Goal: Find specific page/section: Find specific page/section

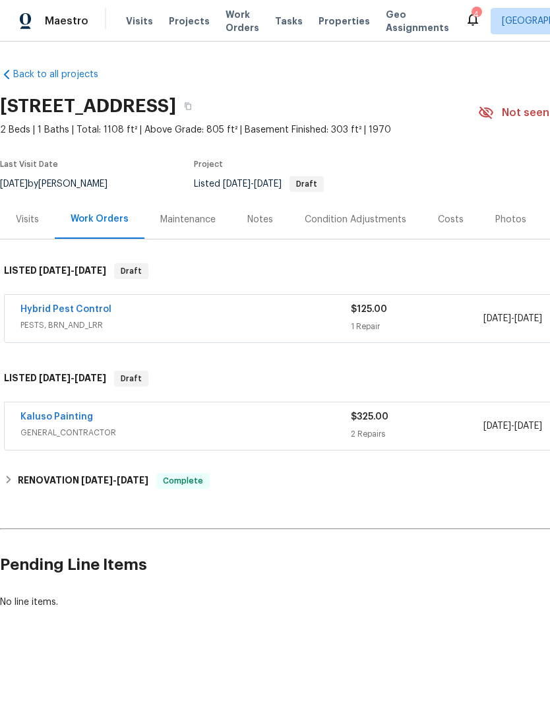
click at [192, 109] on icon "button" at bounding box center [188, 106] width 8 height 8
click at [256, 216] on div "Notes" at bounding box center [261, 219] width 26 height 13
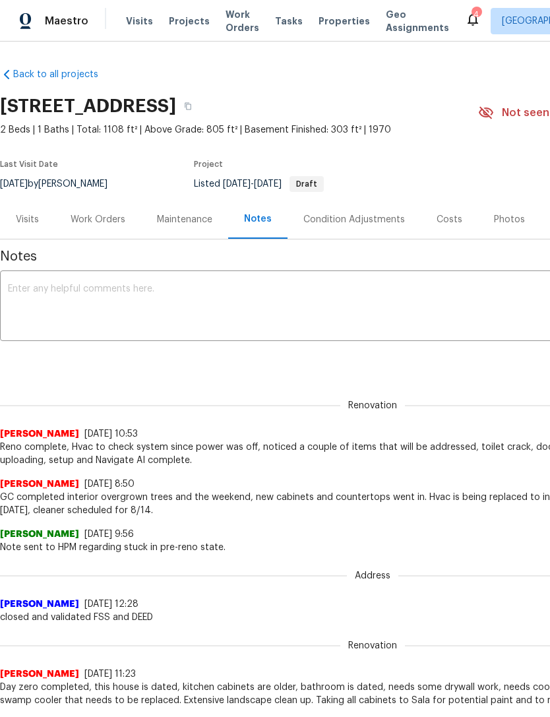
click at [110, 216] on div "Work Orders" at bounding box center [98, 219] width 55 height 13
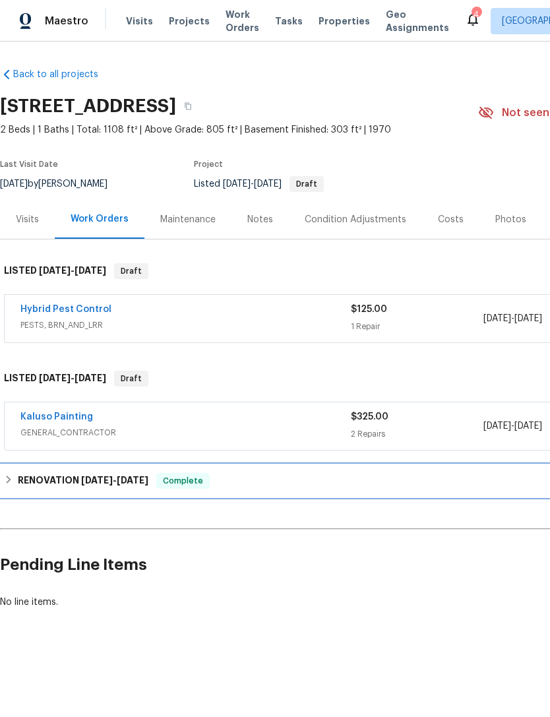
click at [133, 480] on span "[DATE]" at bounding box center [133, 480] width 32 height 9
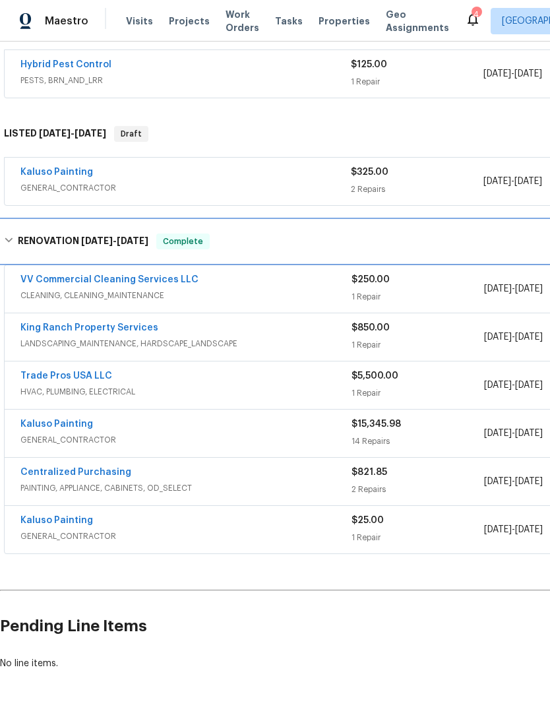
scroll to position [245, 0]
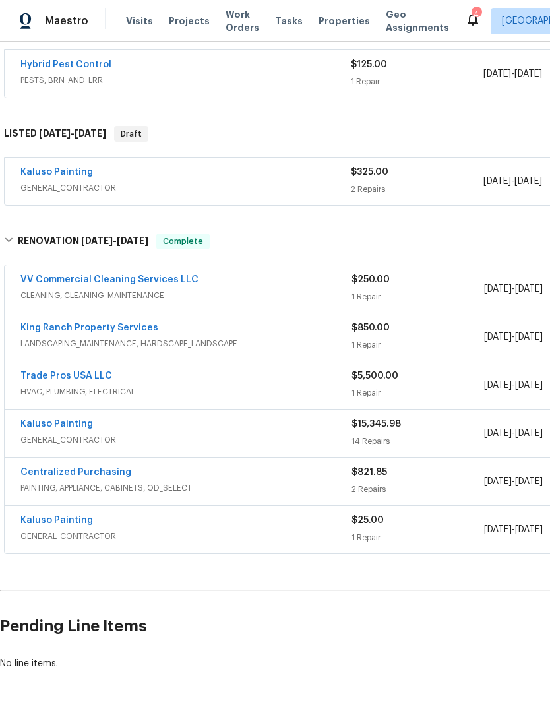
click at [90, 373] on link "Trade Pros USA LLC" at bounding box center [66, 376] width 92 height 9
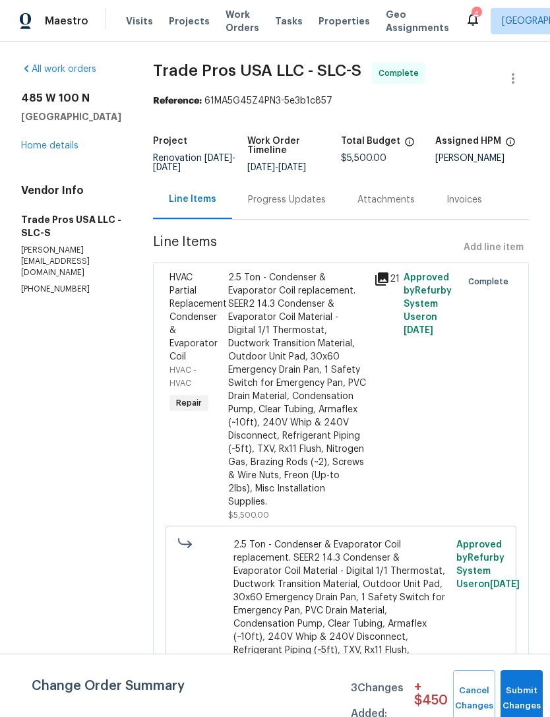
click at [295, 201] on div "Progress Updates" at bounding box center [287, 199] width 78 height 13
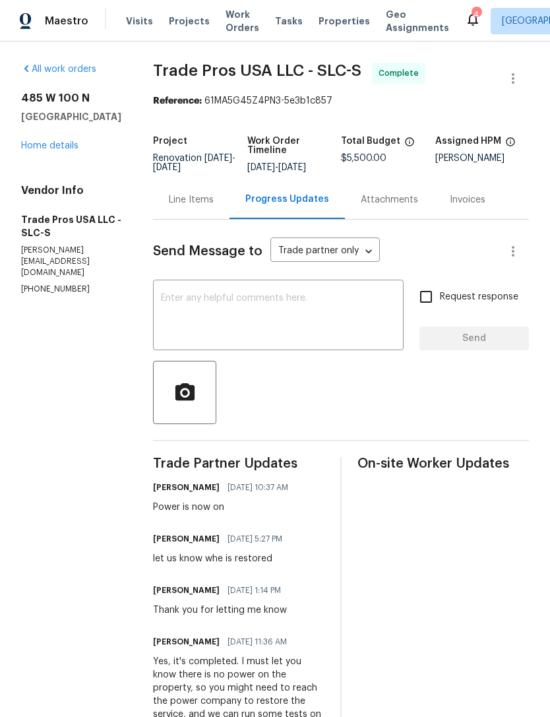
click at [63, 143] on link "Home details" at bounding box center [49, 145] width 57 height 9
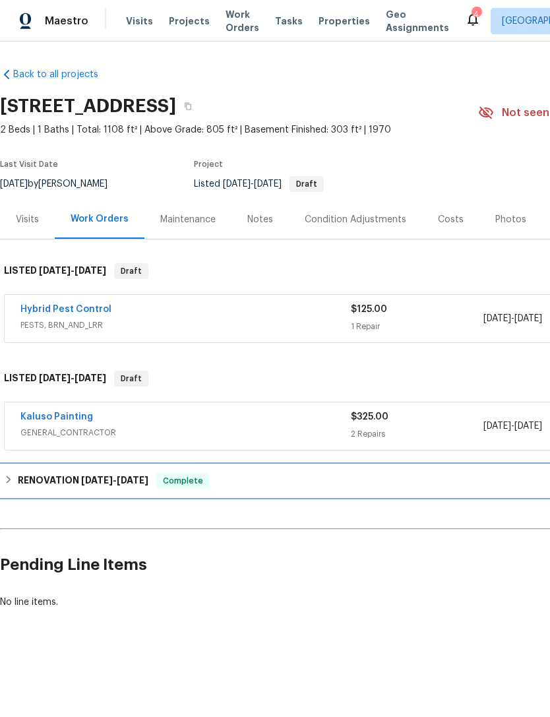
click at [81, 479] on span "[DATE]" at bounding box center [97, 480] width 32 height 9
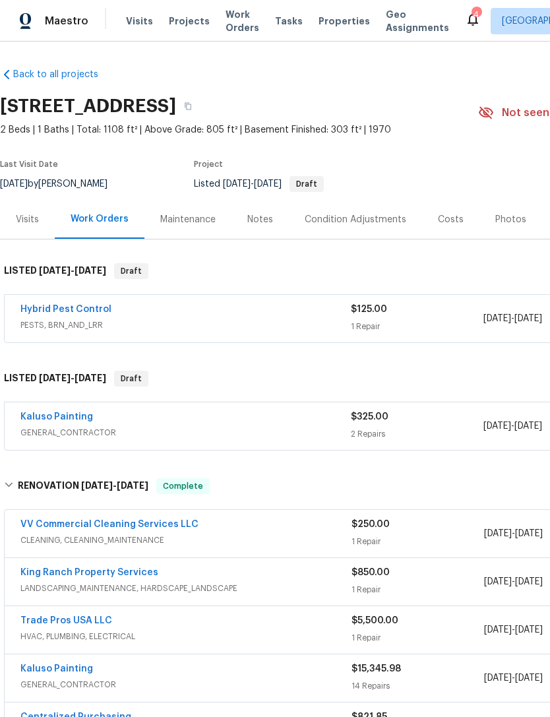
click at [92, 621] on link "Trade Pros USA LLC" at bounding box center [66, 620] width 92 height 9
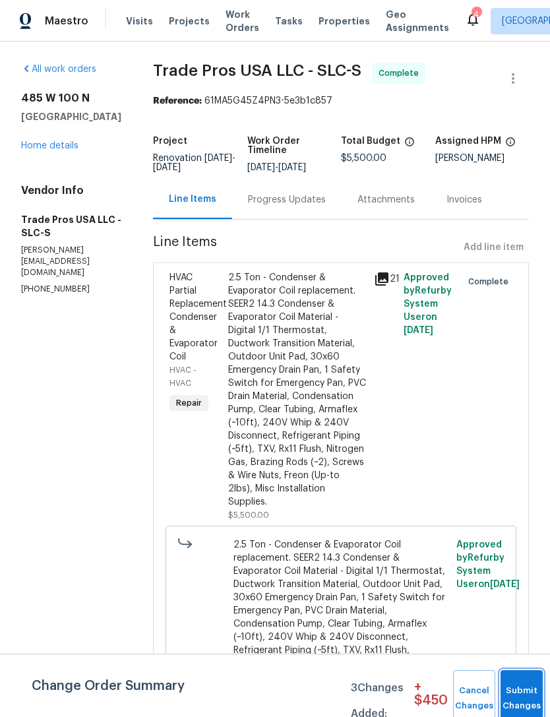
click at [512, 677] on button "Submit Changes" at bounding box center [522, 699] width 42 height 57
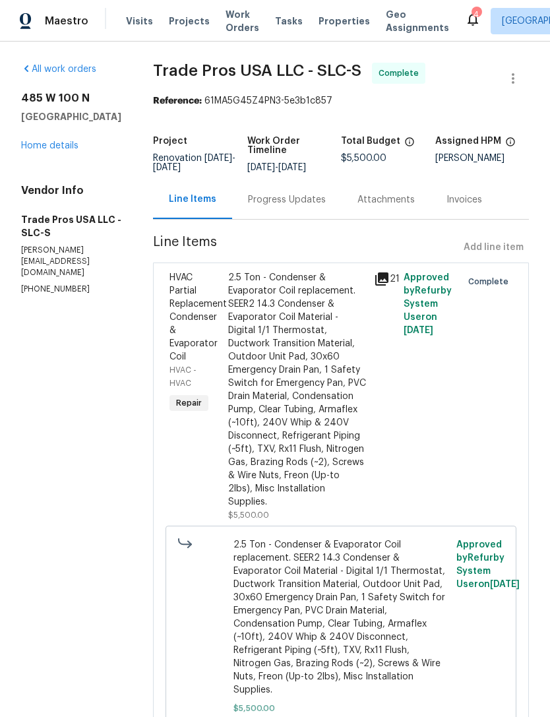
click at [68, 141] on link "Home details" at bounding box center [49, 145] width 57 height 9
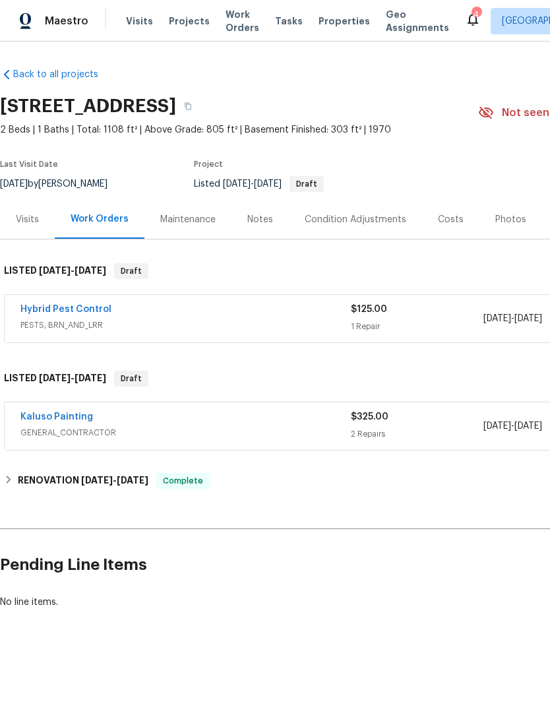
click at [451, 218] on div "Costs" at bounding box center [451, 219] width 26 height 13
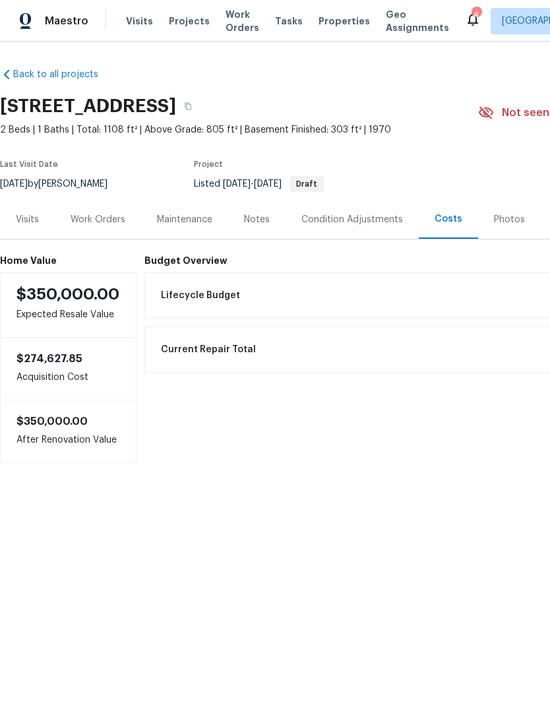
click at [506, 215] on div "Photos" at bounding box center [509, 219] width 31 height 13
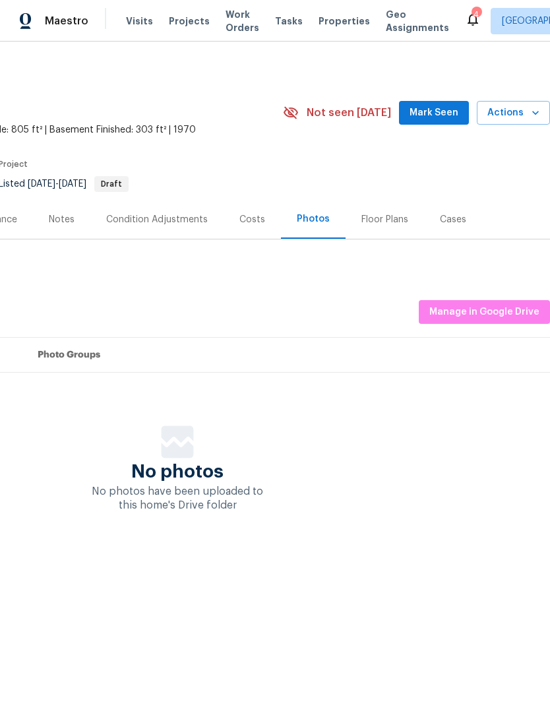
scroll to position [0, 195]
click at [515, 108] on span "Actions" at bounding box center [514, 113] width 52 height 17
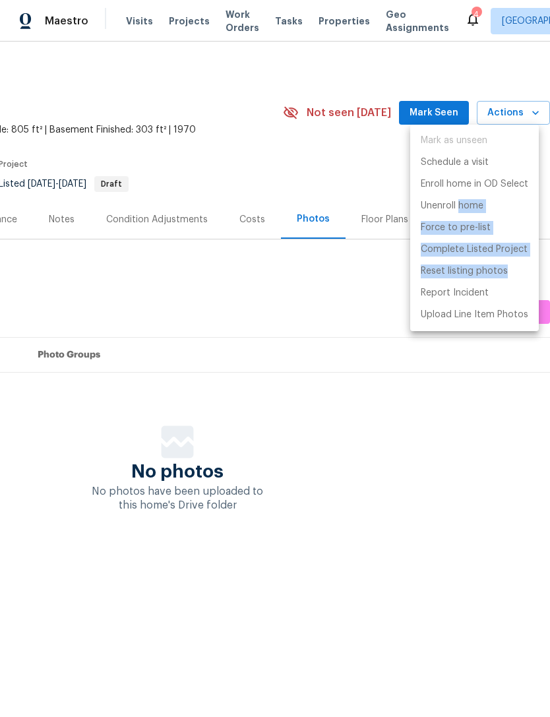
click at [302, 404] on div at bounding box center [275, 358] width 550 height 717
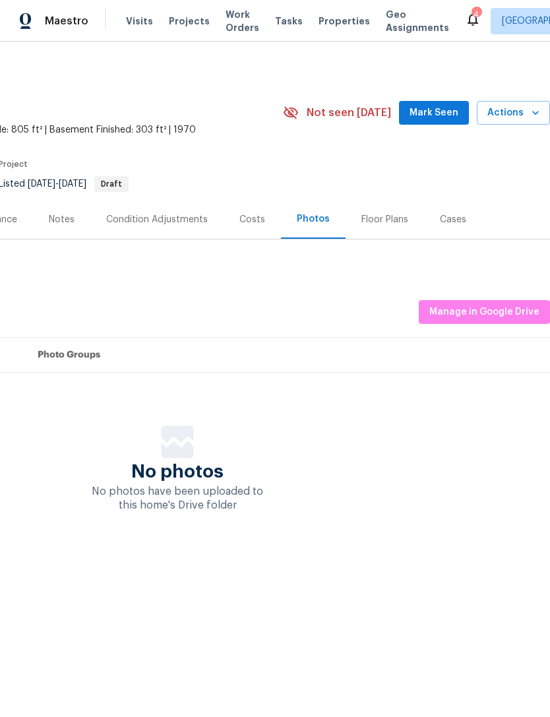
click at [540, 108] on icon "button" at bounding box center [535, 112] width 13 height 13
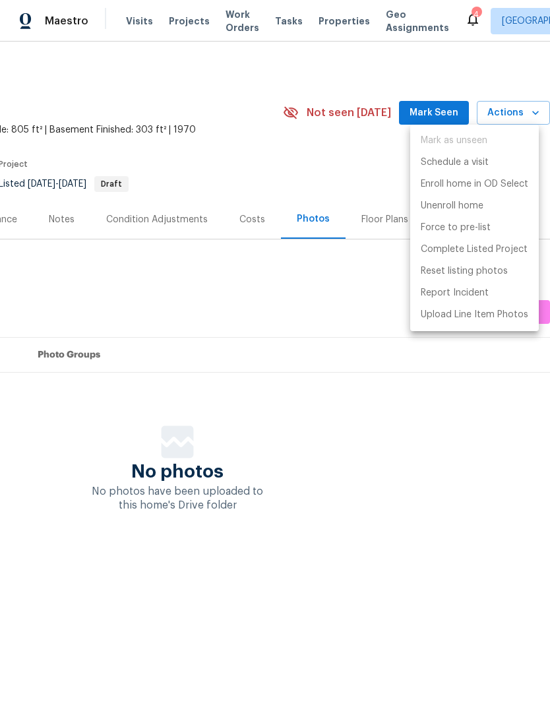
click at [322, 397] on div at bounding box center [275, 358] width 550 height 717
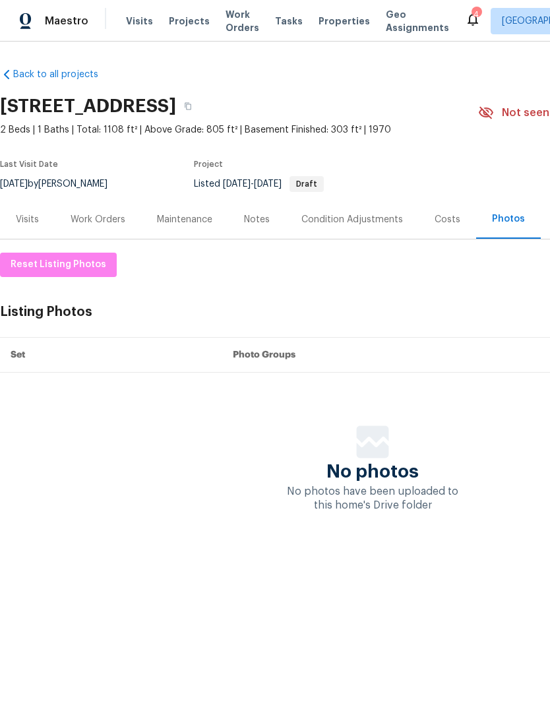
scroll to position [0, 0]
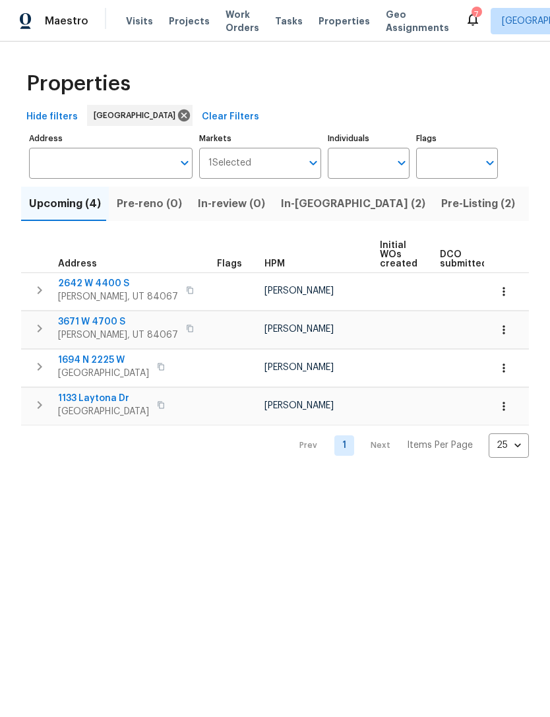
click at [306, 203] on span "In-reno (2)" at bounding box center [353, 204] width 145 height 18
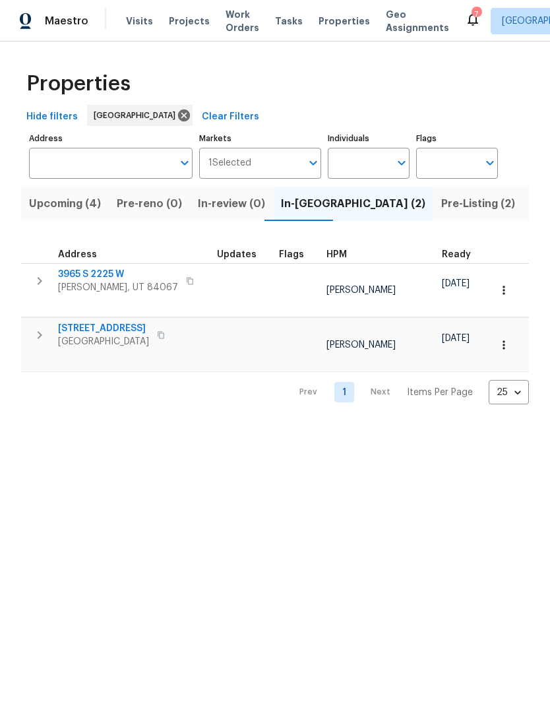
click at [442, 205] on span "Pre-Listing (2)" at bounding box center [479, 204] width 74 height 18
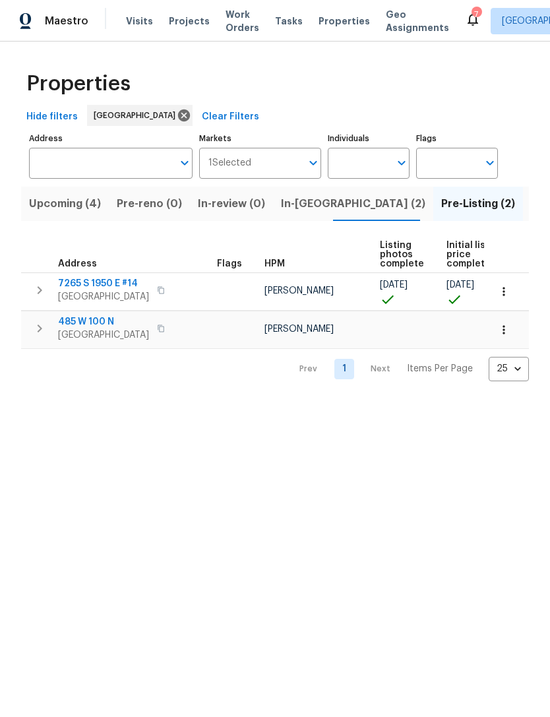
click at [508, 292] on icon "button" at bounding box center [504, 291] width 13 height 13
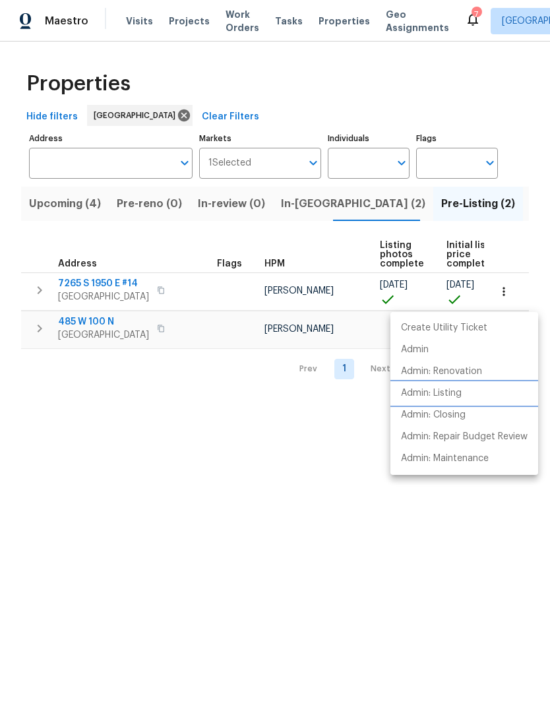
click at [452, 389] on p "Admin: Listing" at bounding box center [431, 394] width 61 height 14
